Goal: Task Accomplishment & Management: Use online tool/utility

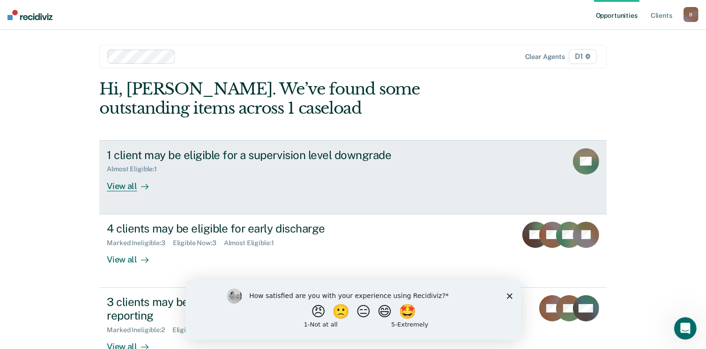
click at [121, 186] on div "View all" at bounding box center [133, 182] width 52 height 18
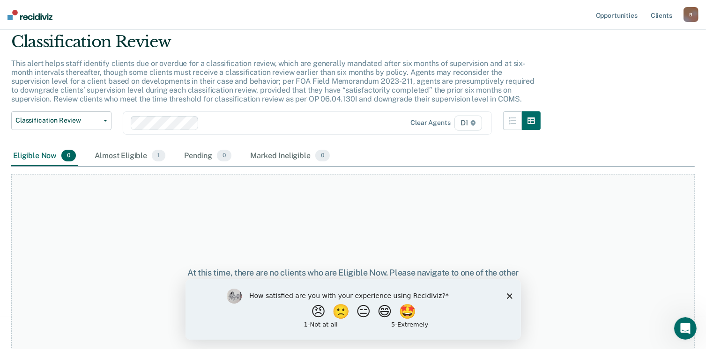
scroll to position [16, 0]
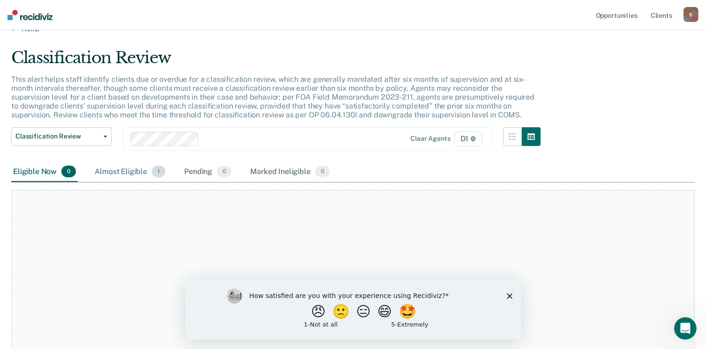
click at [139, 171] on div "Almost Eligible 1" at bounding box center [130, 172] width 74 height 21
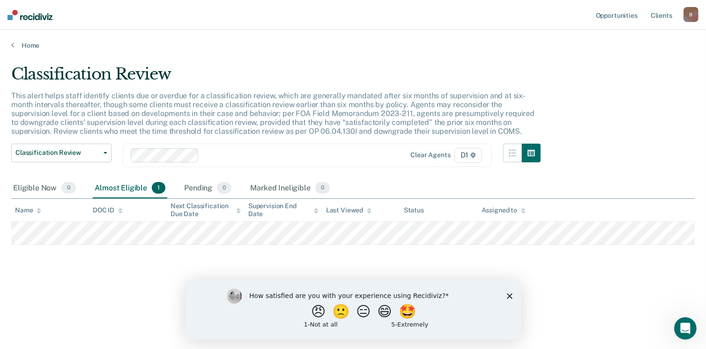
scroll to position [0, 0]
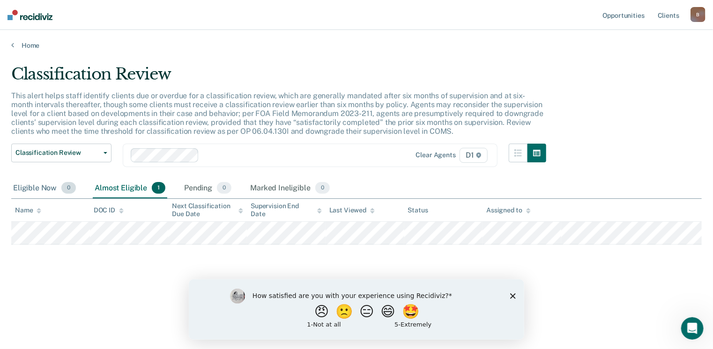
click at [52, 187] on div "Eligible Now 0" at bounding box center [44, 188] width 67 height 21
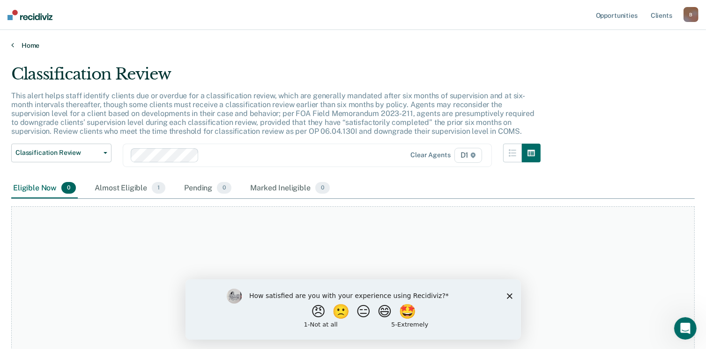
click at [24, 44] on link "Home" at bounding box center [352, 45] width 683 height 8
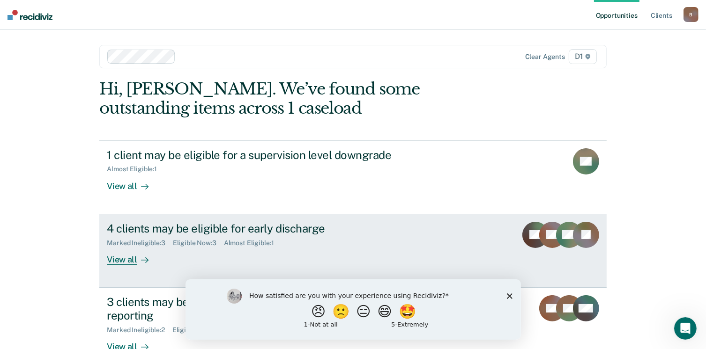
click at [112, 253] on div "View all" at bounding box center [133, 256] width 52 height 18
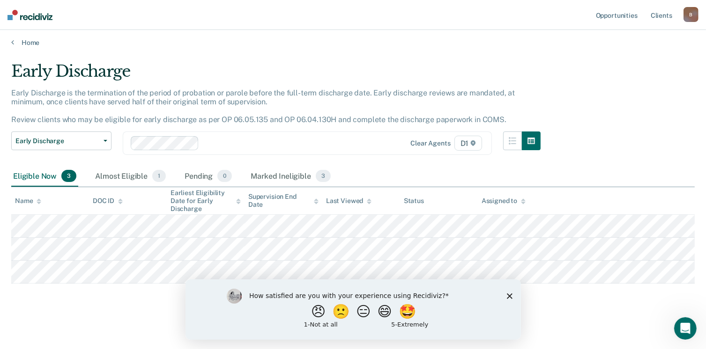
scroll to position [4, 0]
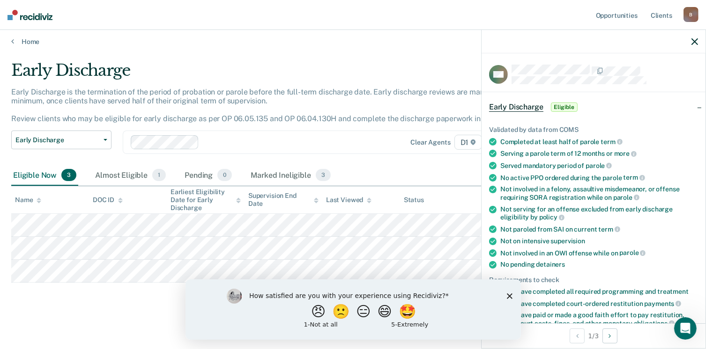
click at [493, 186] on icon at bounding box center [492, 189] width 7 height 7
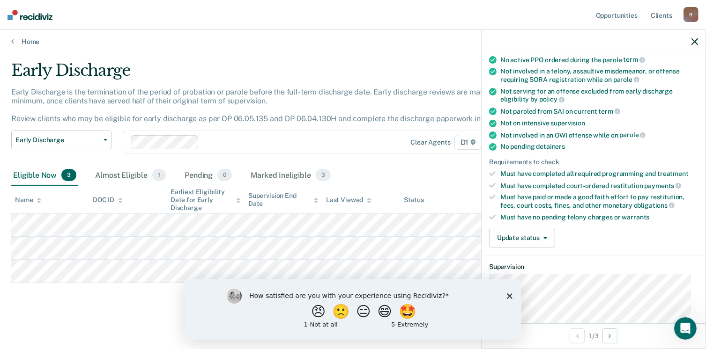
scroll to position [141, 0]
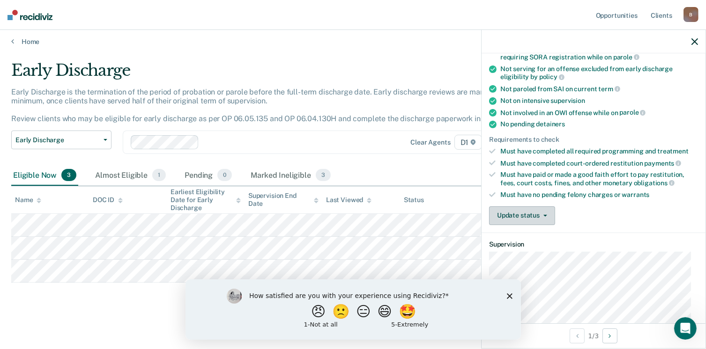
click at [537, 215] on button "Update status" at bounding box center [522, 216] width 66 height 19
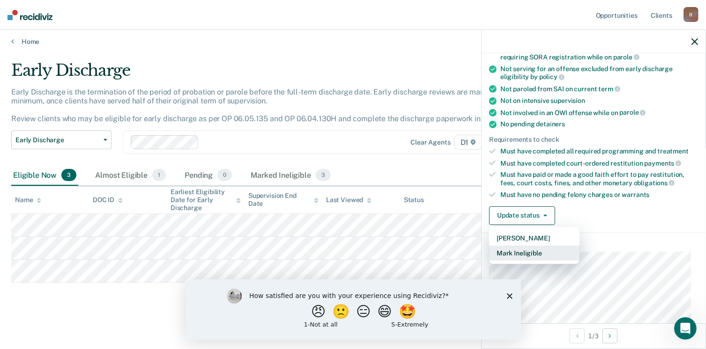
click at [526, 250] on button "Mark Ineligible" at bounding box center [534, 253] width 90 height 15
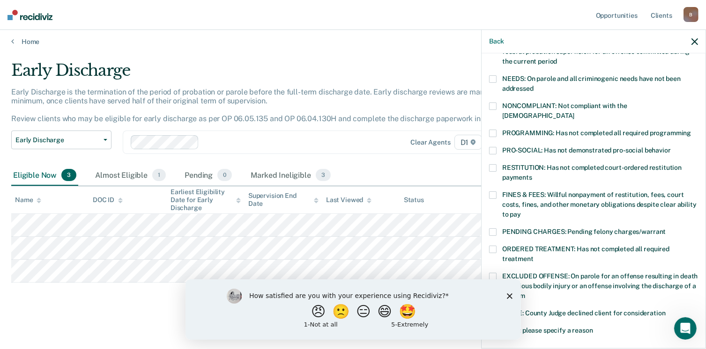
click at [495, 229] on span at bounding box center [492, 232] width 7 height 7
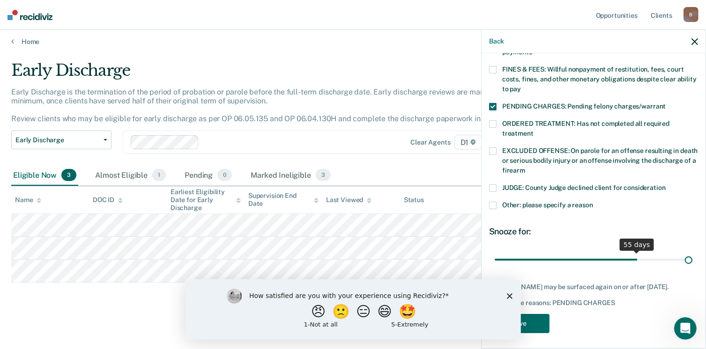
scroll to position [258, 0]
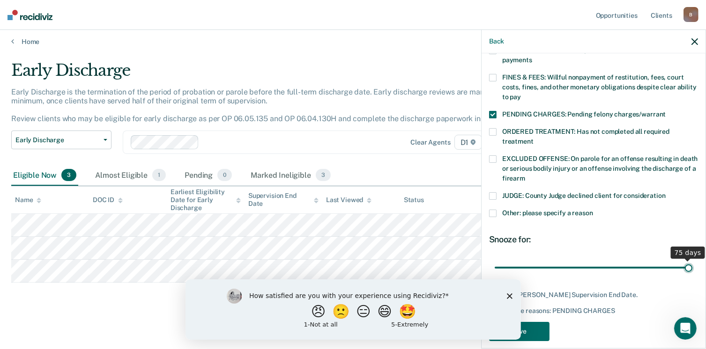
drag, startPoint x: 572, startPoint y: 248, endPoint x: 697, endPoint y: 251, distance: 125.1
type input "75"
click at [692, 260] on input "range" at bounding box center [594, 268] width 198 height 16
click at [512, 297] on icon "Close survey" at bounding box center [509, 296] width 6 height 6
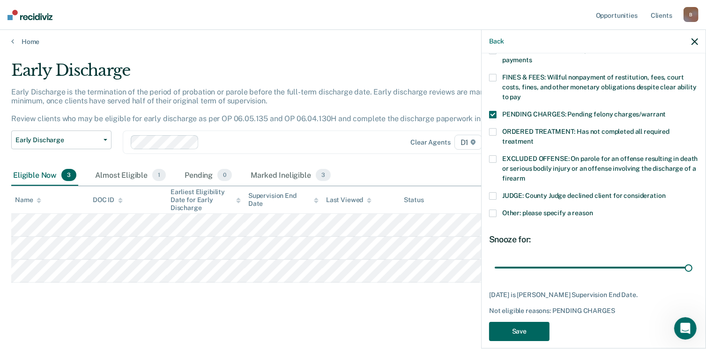
click at [513, 322] on button "Save" at bounding box center [519, 331] width 60 height 19
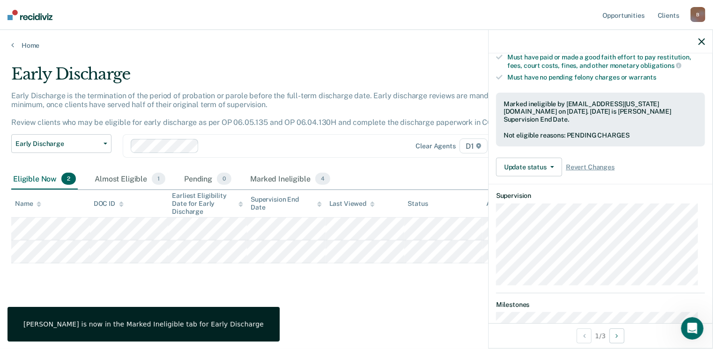
scroll to position [174, 0]
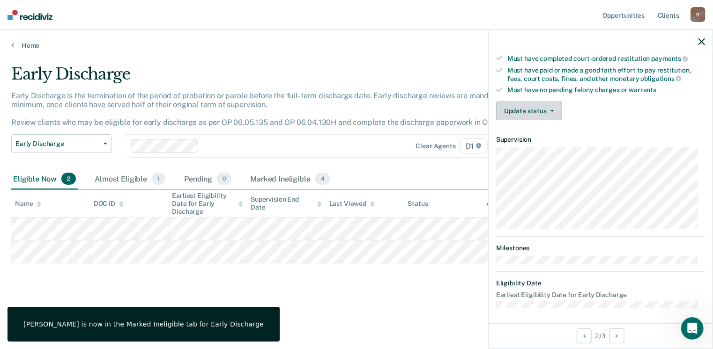
click at [534, 112] on button "Update status" at bounding box center [529, 111] width 66 height 19
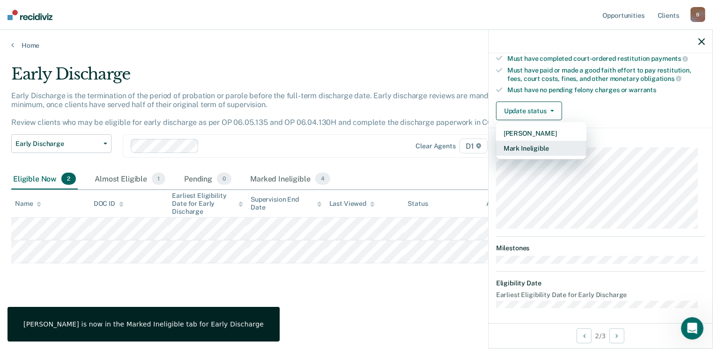
click at [528, 143] on button "Mark Ineligible" at bounding box center [541, 148] width 90 height 15
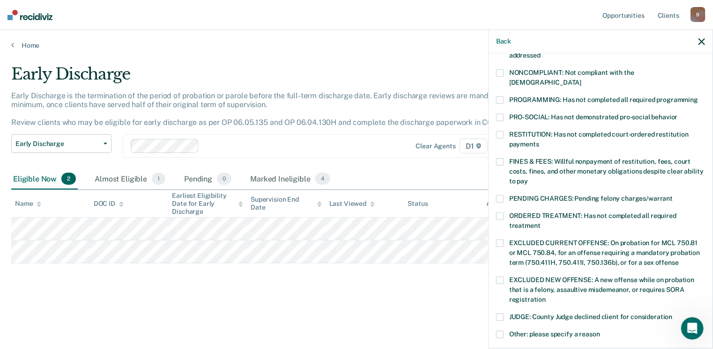
click at [500, 158] on span at bounding box center [499, 161] width 7 height 7
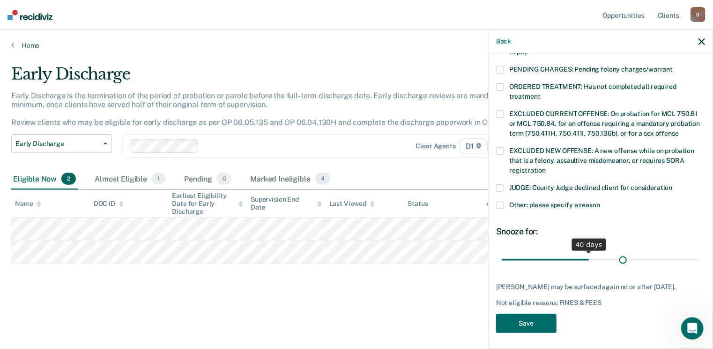
scroll to position [295, 0]
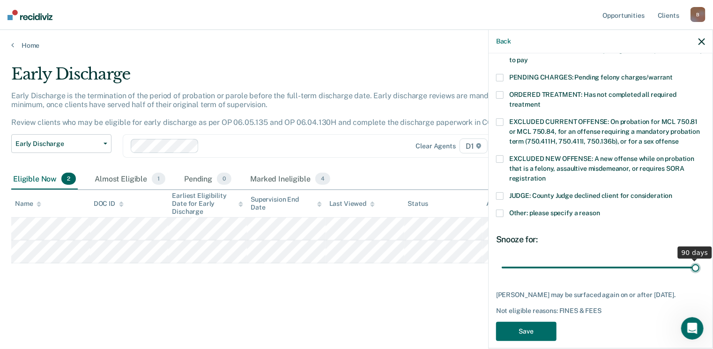
drag, startPoint x: 566, startPoint y: 252, endPoint x: 718, endPoint y: 256, distance: 151.8
type input "90"
click at [699, 260] on input "range" at bounding box center [601, 268] width 198 height 16
click at [508, 322] on button "Save" at bounding box center [526, 331] width 60 height 19
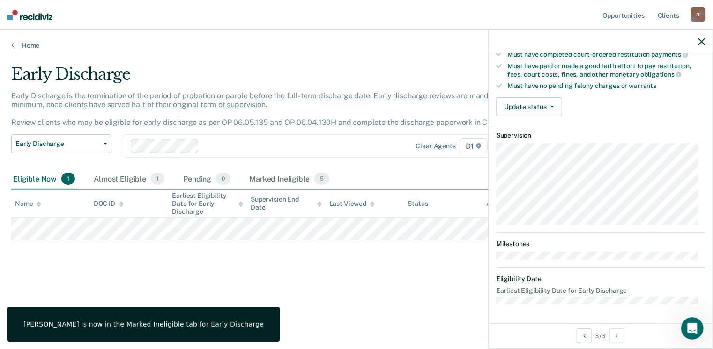
scroll to position [174, 0]
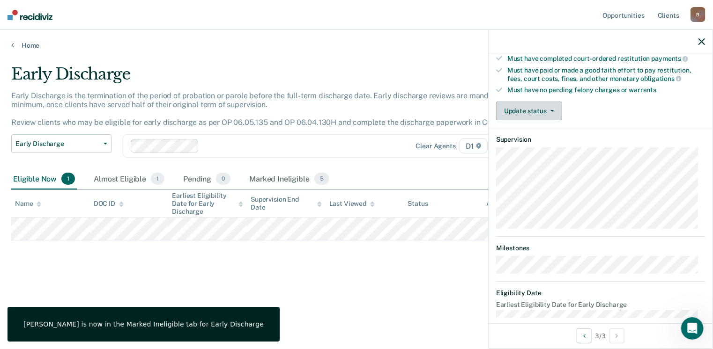
click at [540, 108] on button "Update status" at bounding box center [529, 111] width 66 height 19
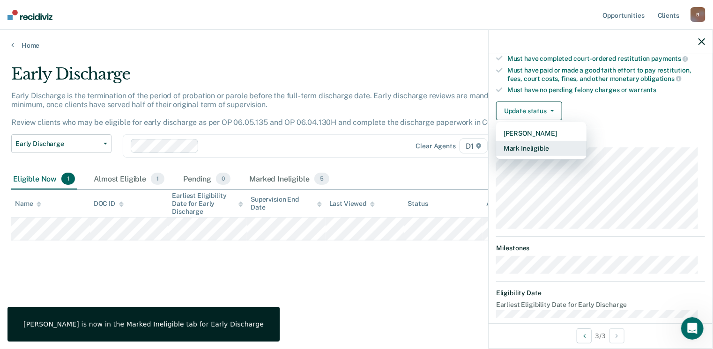
click at [527, 143] on button "Mark Ineligible" at bounding box center [541, 148] width 90 height 15
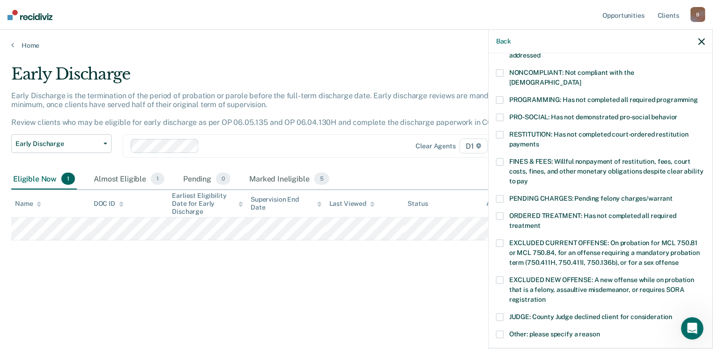
click at [501, 314] on span at bounding box center [499, 317] width 7 height 7
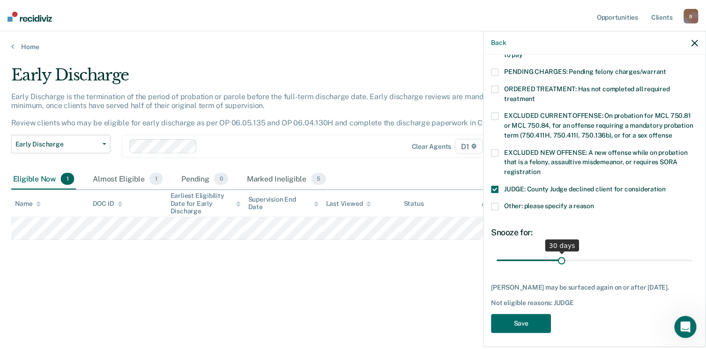
scroll to position [303, 0]
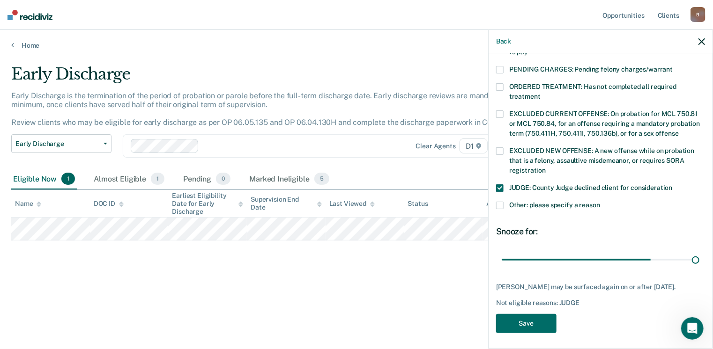
drag, startPoint x: 565, startPoint y: 252, endPoint x: 709, endPoint y: 263, distance: 144.8
type input "90"
click at [699, 262] on input "range" at bounding box center [601, 260] width 198 height 16
click at [532, 315] on button "Save" at bounding box center [526, 323] width 60 height 19
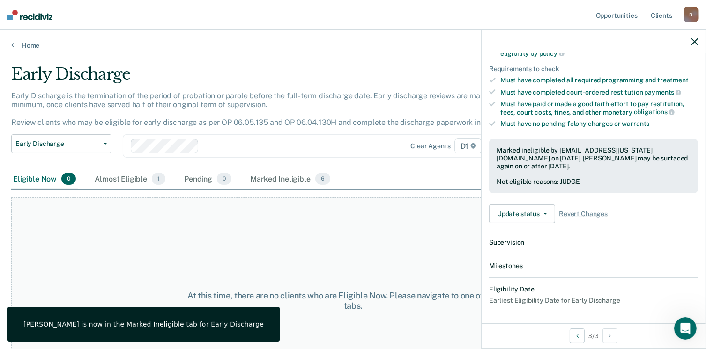
scroll to position [253, 0]
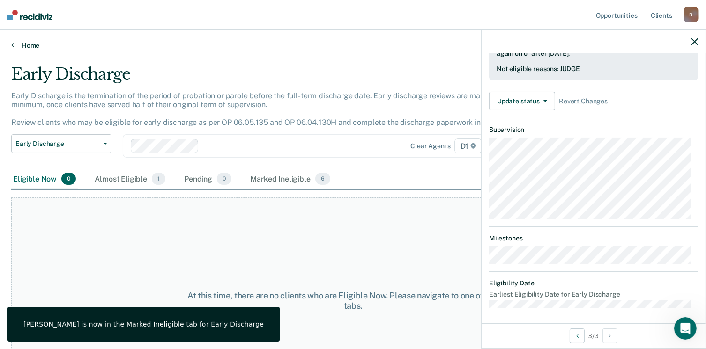
click at [26, 44] on link "Home" at bounding box center [352, 45] width 683 height 8
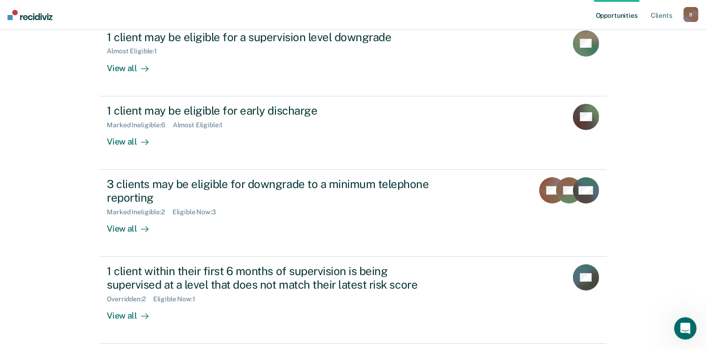
scroll to position [141, 0]
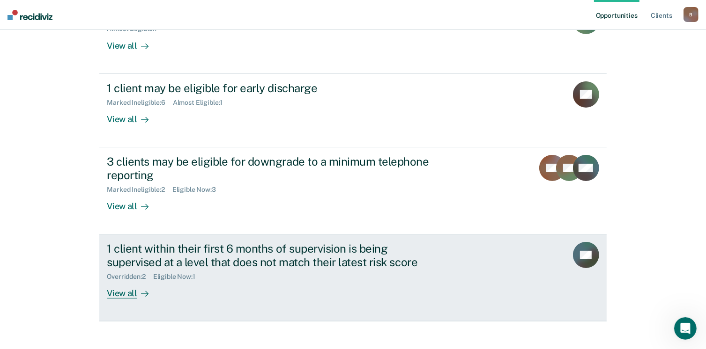
click at [115, 285] on div "View all" at bounding box center [133, 290] width 52 height 18
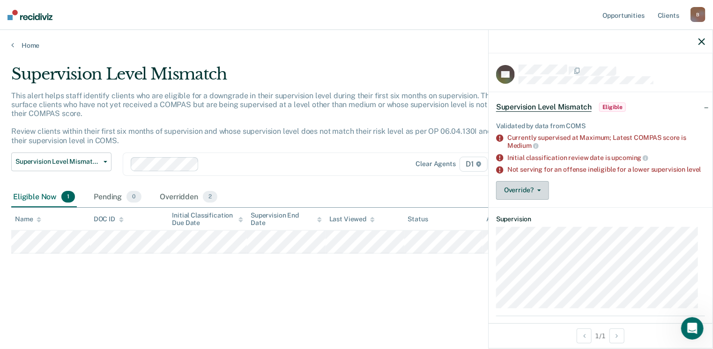
click at [524, 197] on button "Override?" at bounding box center [522, 190] width 53 height 19
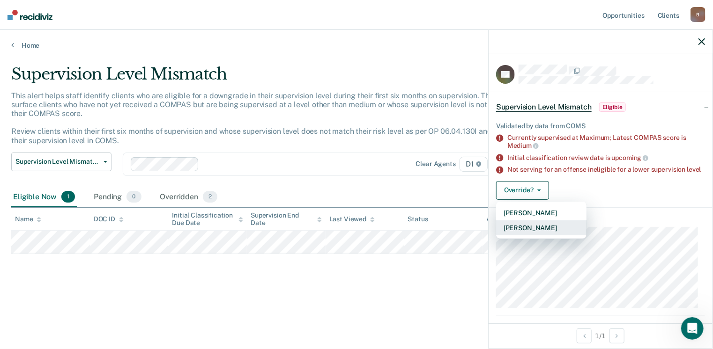
click at [530, 233] on button "[PERSON_NAME]" at bounding box center [541, 228] width 90 height 15
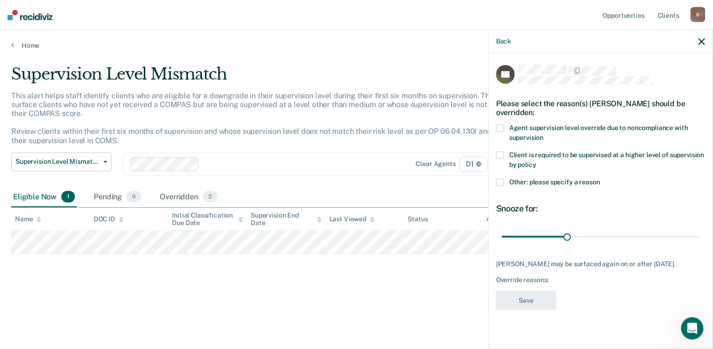
click at [504, 159] on label "Client is required to be supervised at a higher level of supervision by policy" at bounding box center [600, 162] width 209 height 20
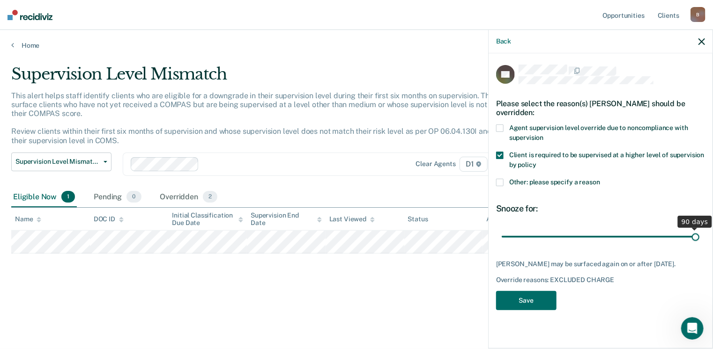
drag, startPoint x: 601, startPoint y: 236, endPoint x: 708, endPoint y: 245, distance: 108.1
type input "90"
click at [699, 245] on input "range" at bounding box center [601, 237] width 198 height 16
click at [550, 303] on button "Save" at bounding box center [526, 300] width 60 height 19
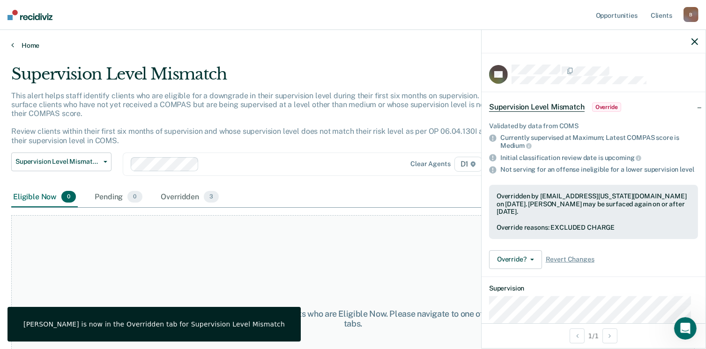
click at [30, 43] on link "Home" at bounding box center [352, 45] width 683 height 8
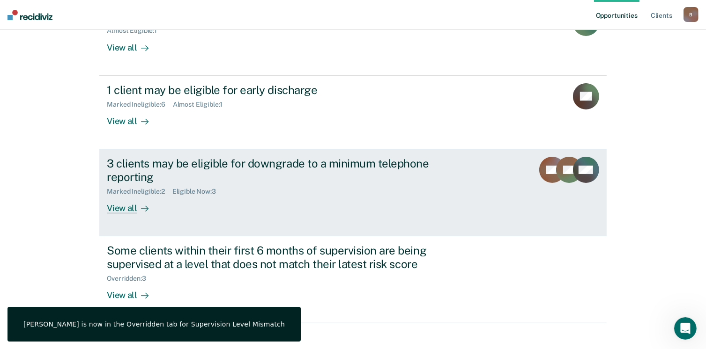
scroll to position [149, 0]
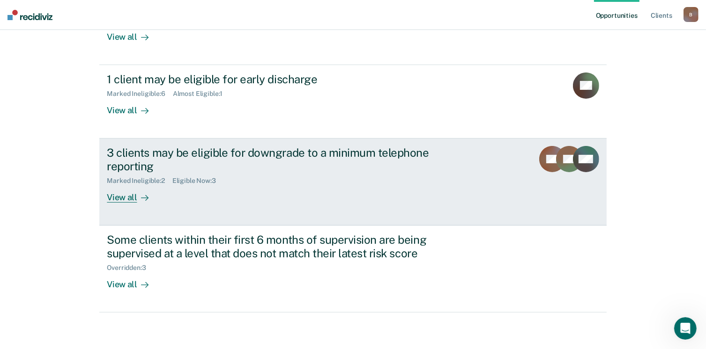
click at [114, 195] on div "View all" at bounding box center [133, 194] width 52 height 18
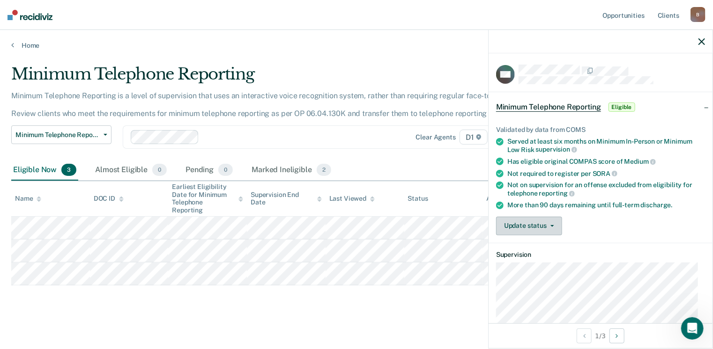
click at [527, 221] on button "Update status" at bounding box center [529, 226] width 66 height 19
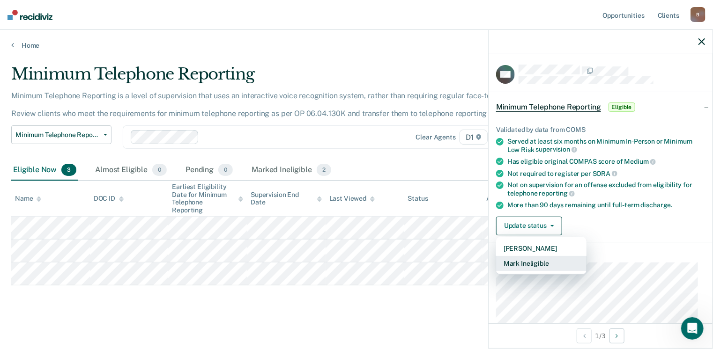
click at [526, 267] on button "Mark Ineligible" at bounding box center [541, 263] width 90 height 15
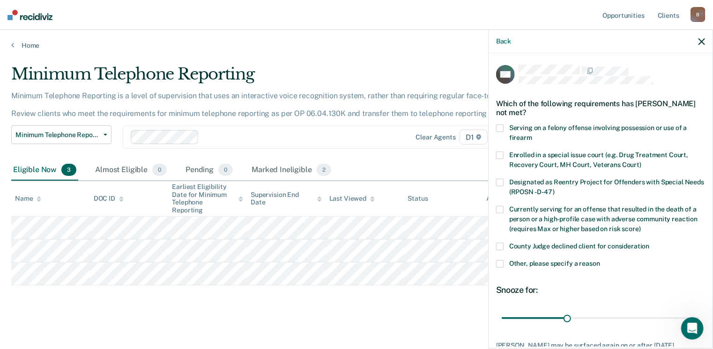
click at [499, 243] on span at bounding box center [499, 246] width 7 height 7
drag, startPoint x: 606, startPoint y: 319, endPoint x: 704, endPoint y: 322, distance: 98.0
type input "90"
click at [699, 322] on input "range" at bounding box center [601, 319] width 198 height 16
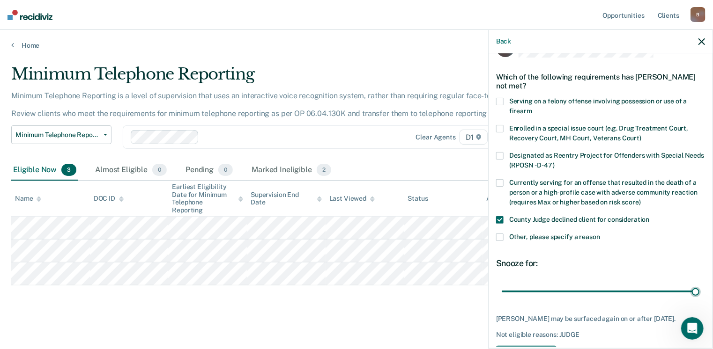
scroll to position [68, 0]
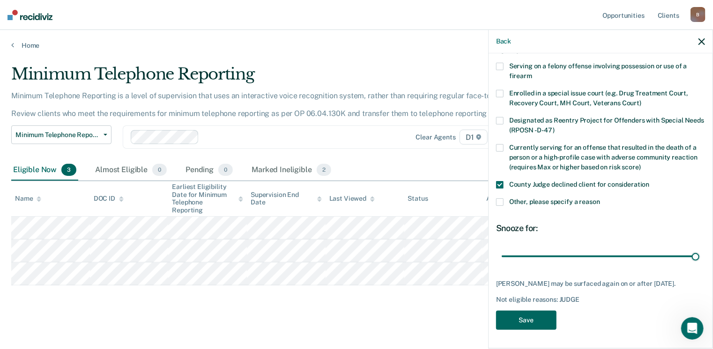
click at [523, 317] on button "Save" at bounding box center [526, 320] width 60 height 19
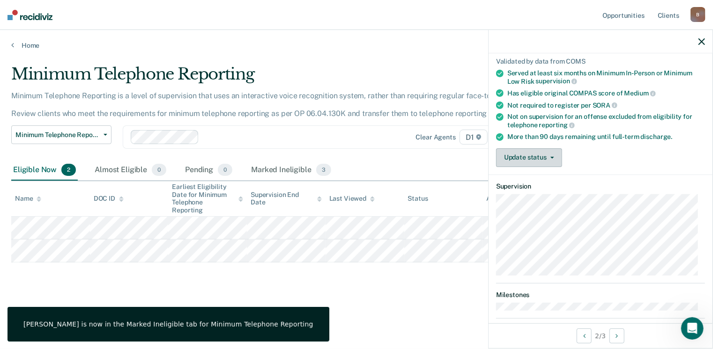
click at [542, 158] on button "Update status" at bounding box center [529, 158] width 66 height 19
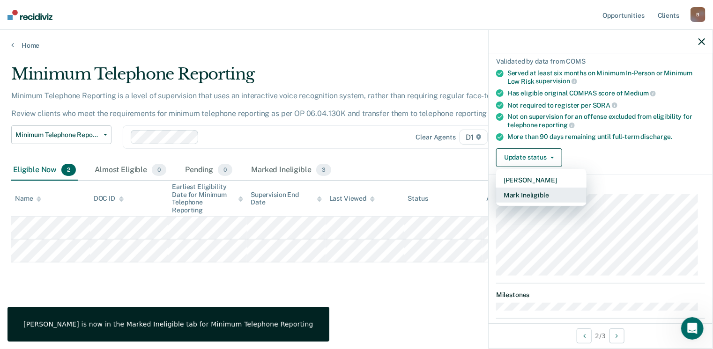
click at [534, 191] on button "Mark Ineligible" at bounding box center [541, 195] width 90 height 15
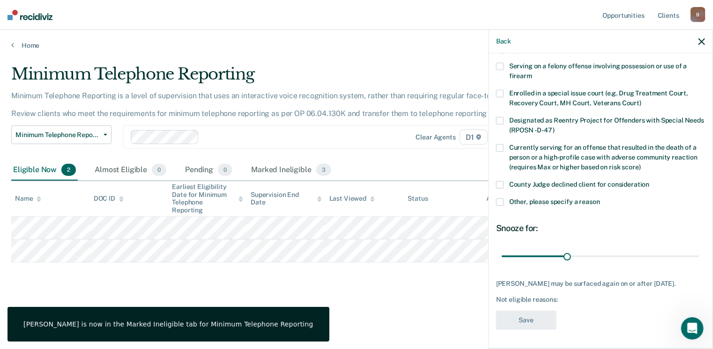
click at [502, 181] on span at bounding box center [499, 184] width 7 height 7
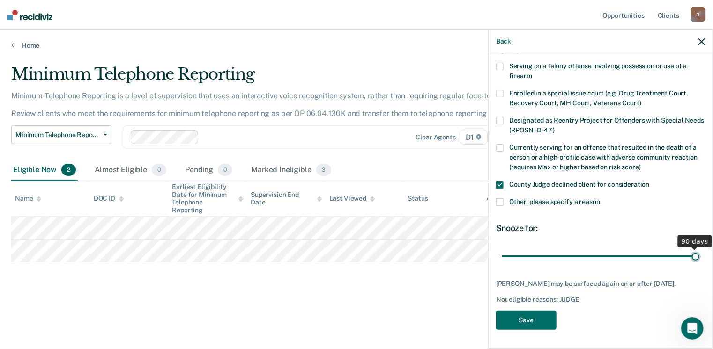
drag, startPoint x: 596, startPoint y: 247, endPoint x: 706, endPoint y: 250, distance: 109.7
type input "90"
click at [699, 250] on input "range" at bounding box center [601, 257] width 198 height 16
click at [527, 325] on button "Save" at bounding box center [526, 320] width 60 height 19
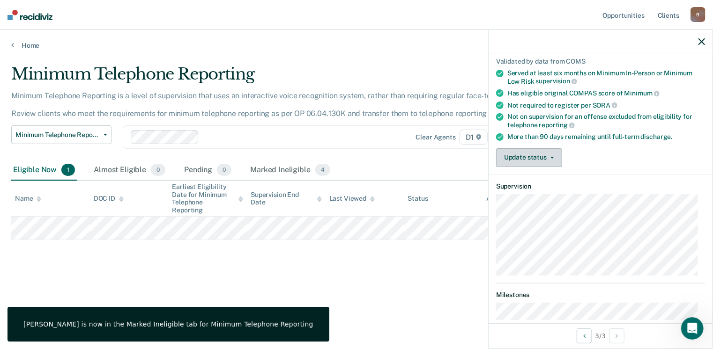
click at [516, 163] on button "Update status" at bounding box center [529, 158] width 66 height 19
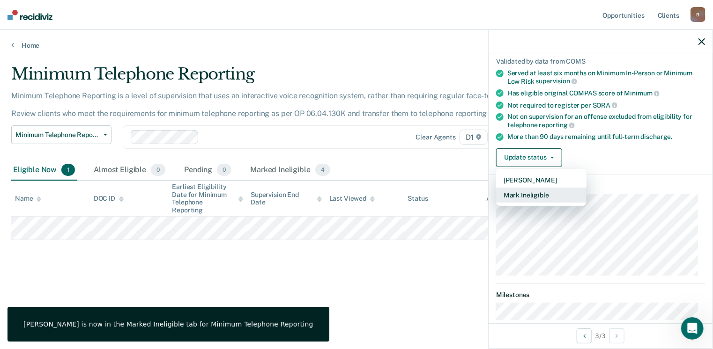
click at [519, 188] on button "Mark Ineligible" at bounding box center [541, 195] width 90 height 15
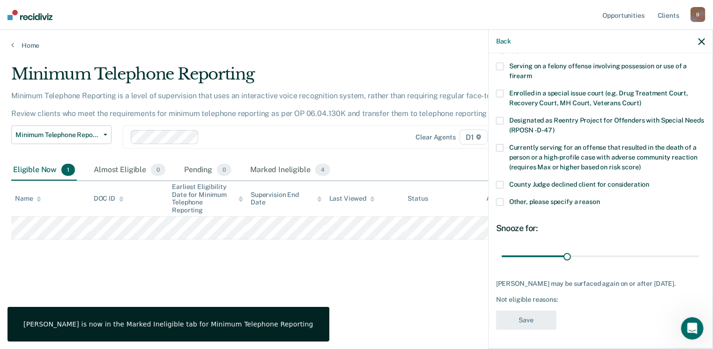
click at [501, 181] on span at bounding box center [499, 184] width 7 height 7
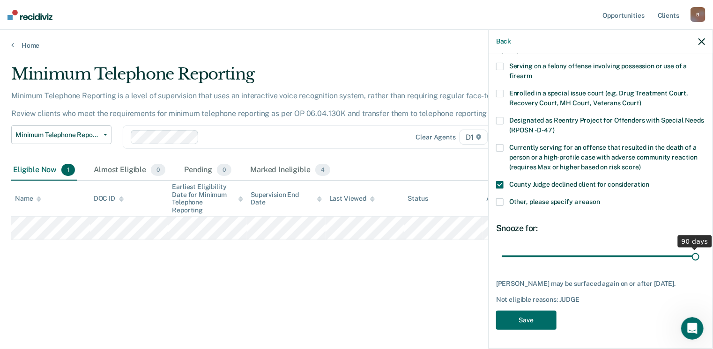
drag, startPoint x: 565, startPoint y: 250, endPoint x: 728, endPoint y: 249, distance: 162.6
type input "90"
click at [699, 249] on input "range" at bounding box center [601, 257] width 198 height 16
click at [536, 313] on button "Save" at bounding box center [526, 320] width 60 height 19
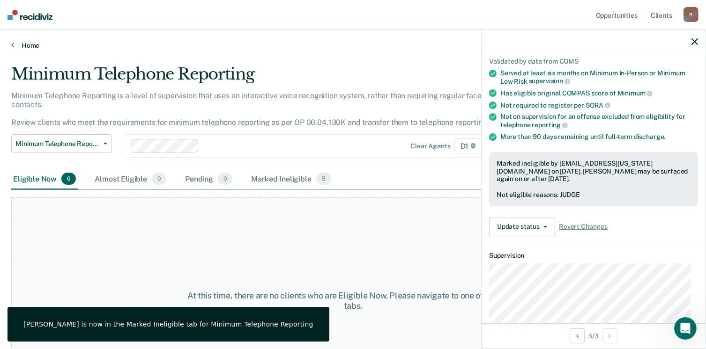
click at [23, 42] on link "Home" at bounding box center [352, 45] width 683 height 8
